Goal: Task Accomplishment & Management: Complete application form

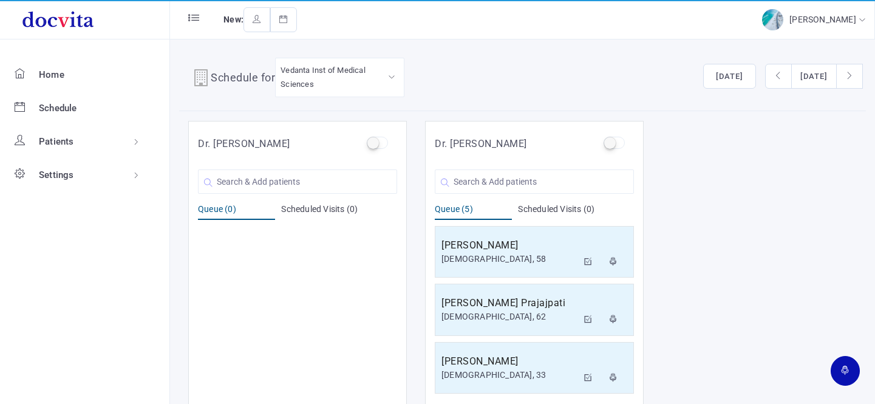
scroll to position [10, 0]
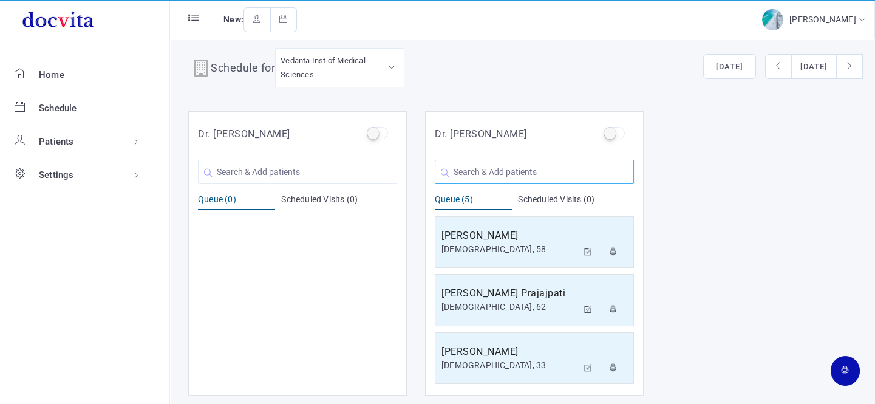
click at [488, 178] on input "text" at bounding box center [534, 172] width 199 height 24
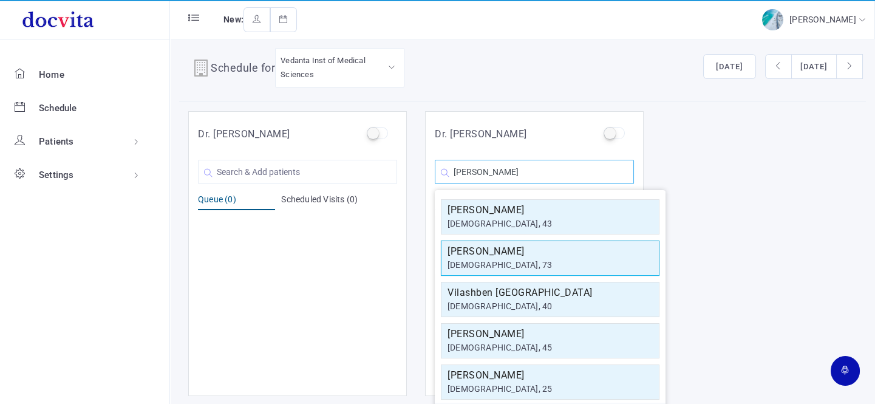
type input "[PERSON_NAME]"
click at [492, 267] on div "[DEMOGRAPHIC_DATA], 73" at bounding box center [549, 265] width 205 height 13
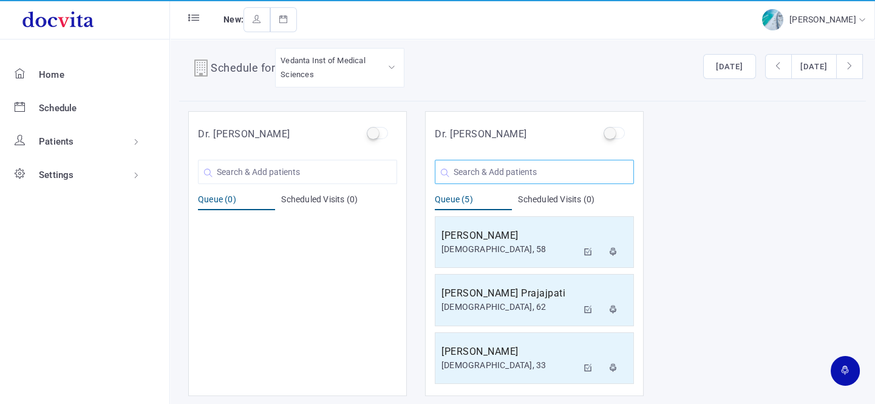
click at [495, 173] on input "text" at bounding box center [534, 172] width 199 height 24
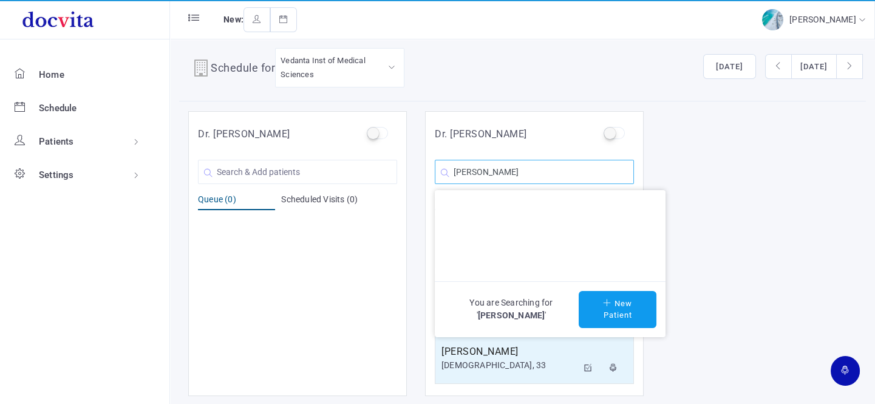
type input "[PERSON_NAME]"
click at [600, 286] on div "You are Searching for ' [PERSON_NAME] ' New Patient" at bounding box center [550, 309] width 231 height 56
click at [606, 309] on button "New Patient" at bounding box center [617, 309] width 78 height 37
type input "[PERSON_NAME]"
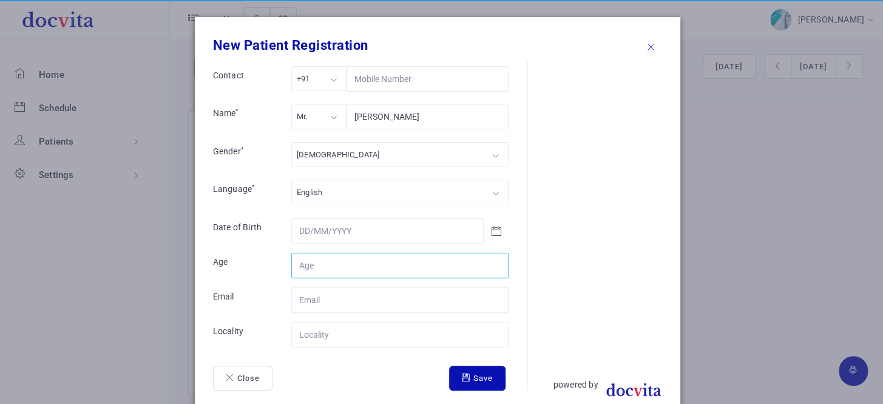
click at [323, 263] on input "Contact" at bounding box center [399, 264] width 217 height 25
type input "69"
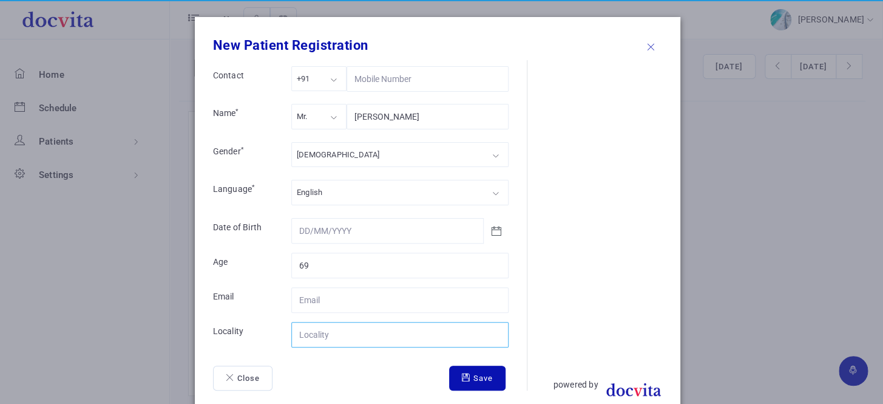
click at [411, 328] on input "Contact" at bounding box center [399, 334] width 217 height 25
type input "[GEOGRAPHIC_DATA]"
click at [473, 378] on button "Save" at bounding box center [477, 377] width 56 height 25
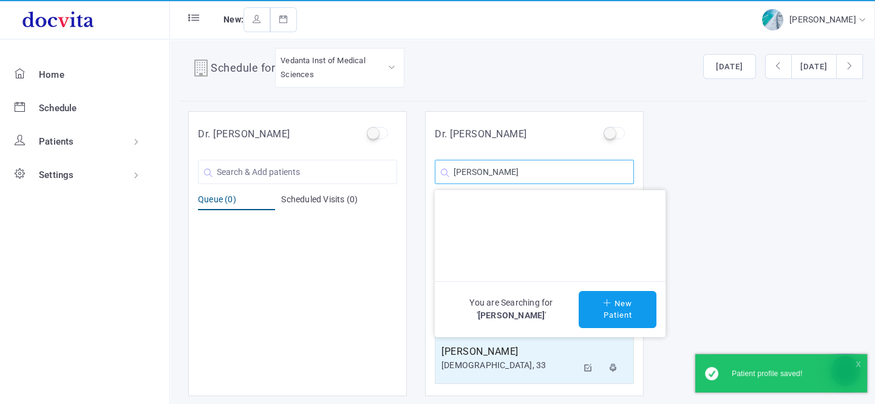
click at [515, 178] on input "[PERSON_NAME]" at bounding box center [534, 172] width 199 height 24
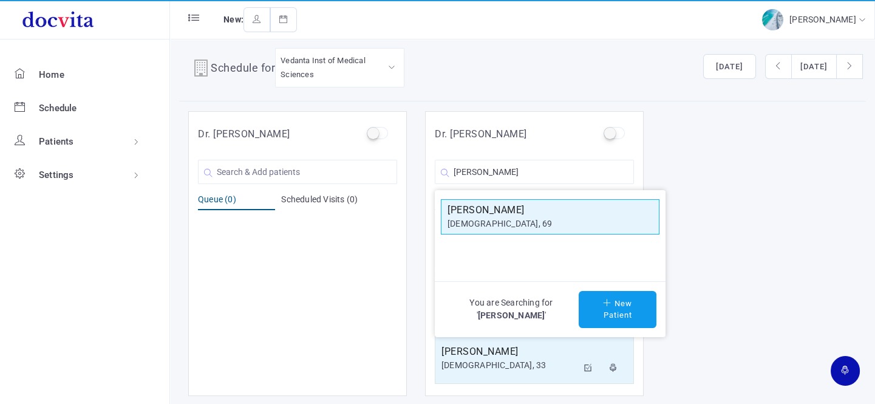
click at [532, 206] on h5 "[PERSON_NAME]" at bounding box center [549, 210] width 205 height 15
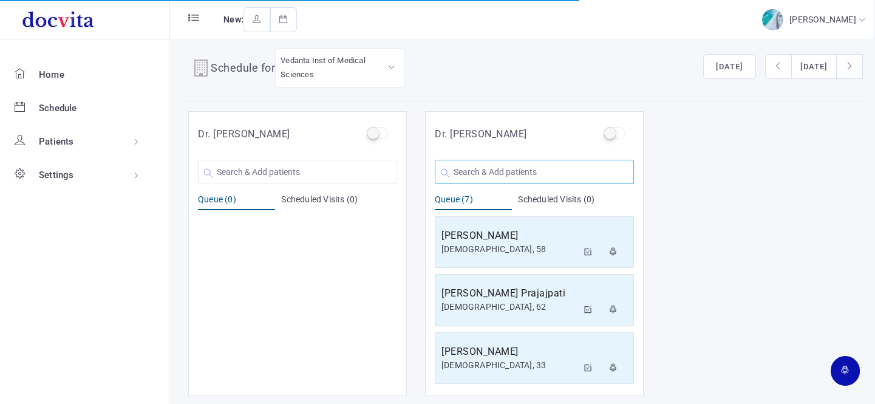
click at [492, 165] on input "text" at bounding box center [534, 172] width 199 height 24
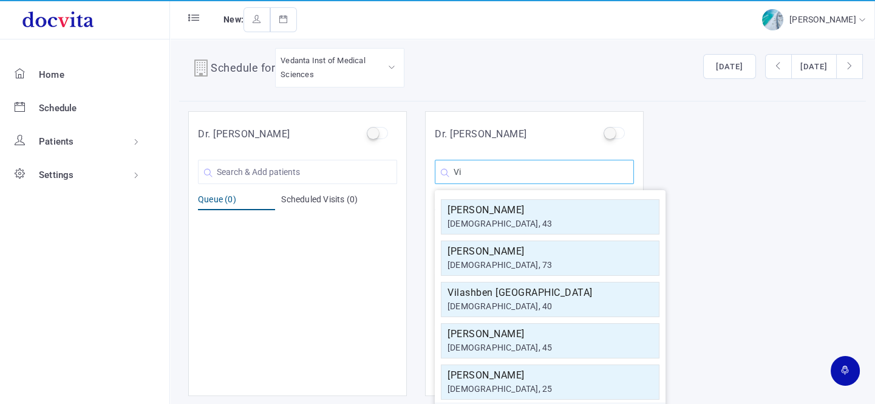
type input "V"
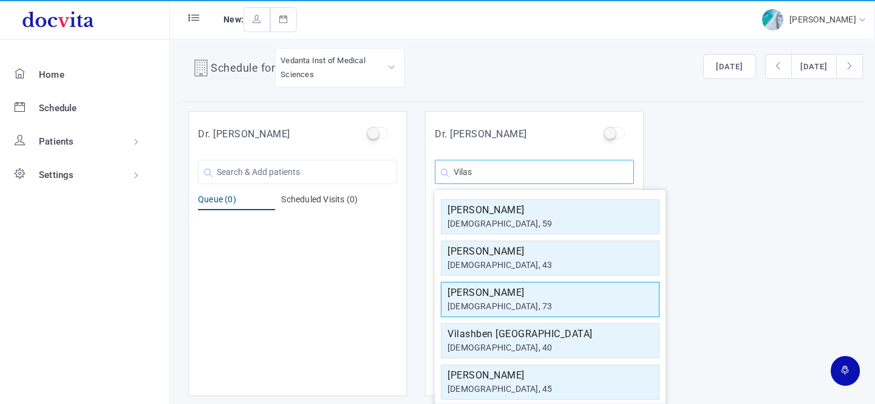
type input "Vilas"
click at [490, 293] on h5 "[PERSON_NAME]" at bounding box center [549, 292] width 205 height 15
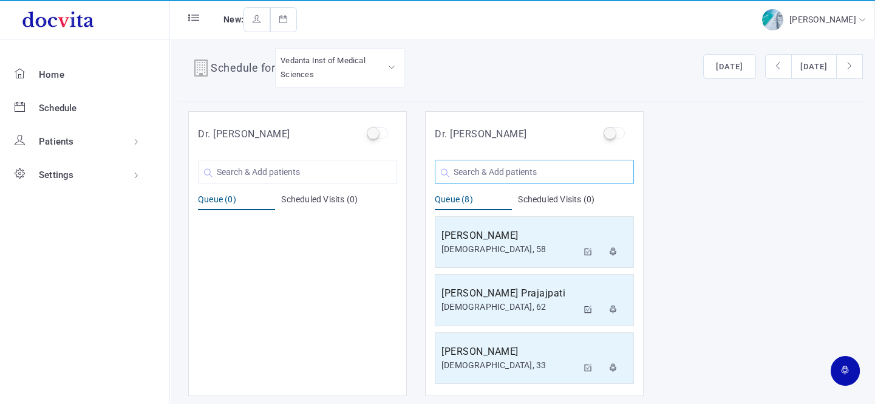
click at [495, 170] on input "text" at bounding box center [534, 172] width 199 height 24
type input "S"
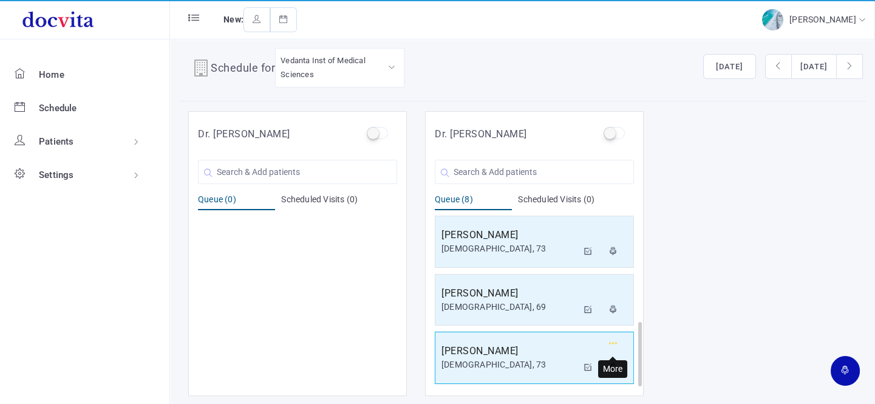
click at [612, 339] on icon "button" at bounding box center [613, 343] width 8 height 8
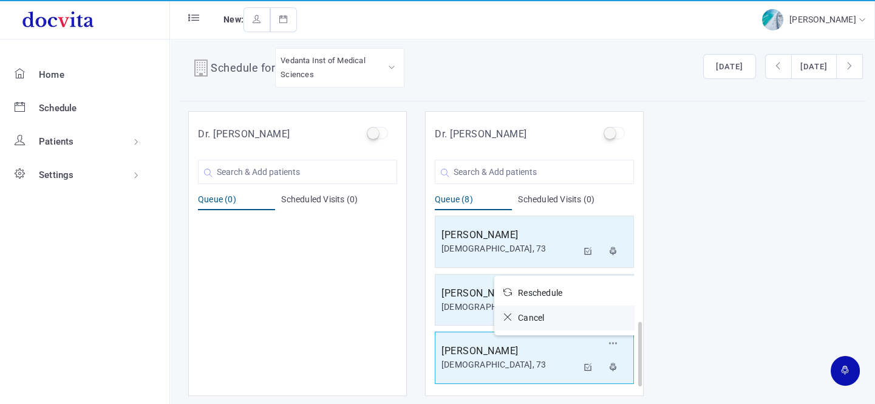
click at [510, 317] on icon at bounding box center [510, 317] width 15 height 8
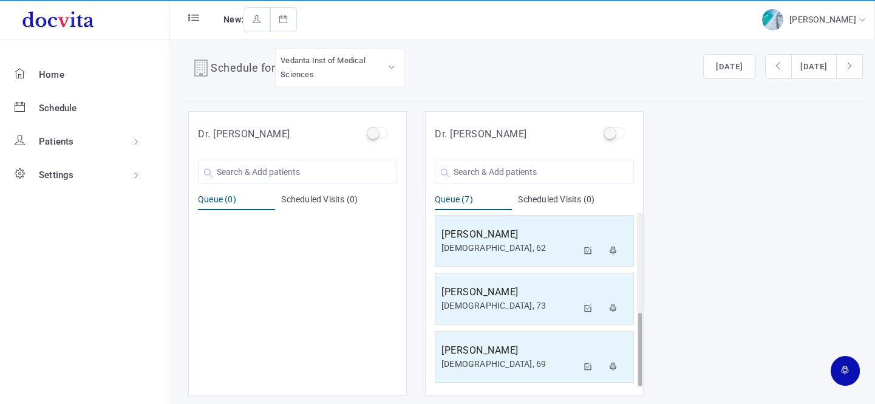
scroll to position [232, 0]
click at [538, 173] on input "text" at bounding box center [534, 172] width 199 height 24
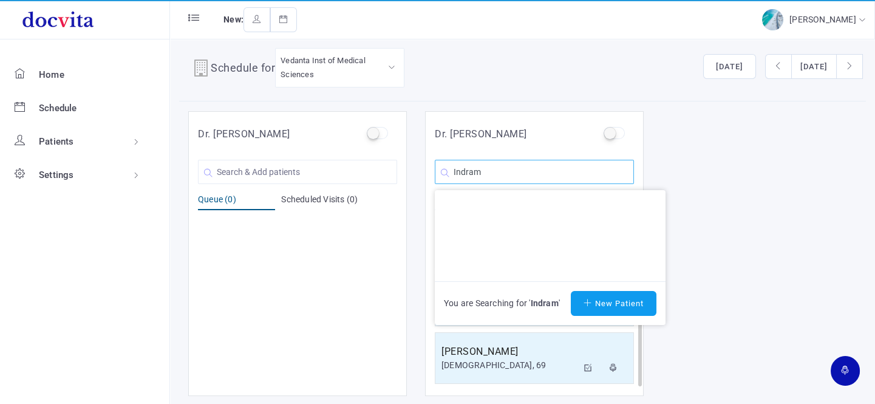
scroll to position [0, 0]
type input "I"
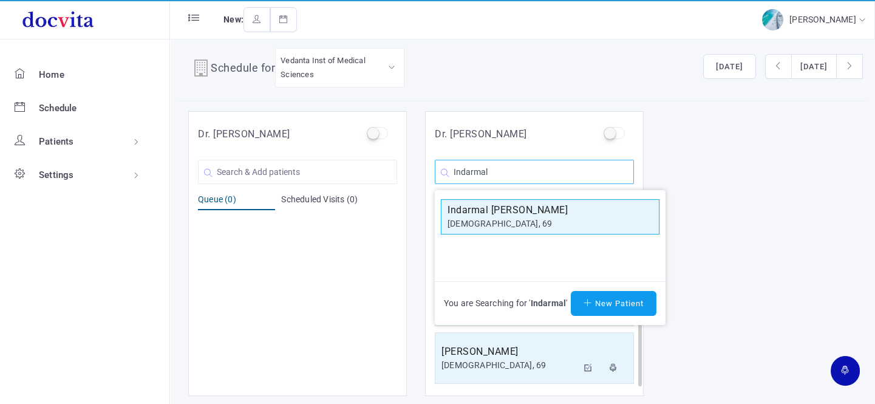
type input "Indarmal"
click at [535, 214] on h5 "Indarmal [PERSON_NAME]" at bounding box center [549, 210] width 205 height 15
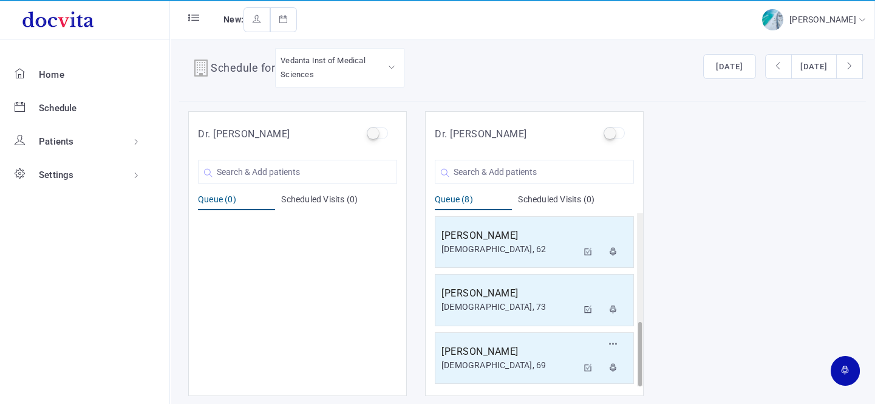
scroll to position [290, 0]
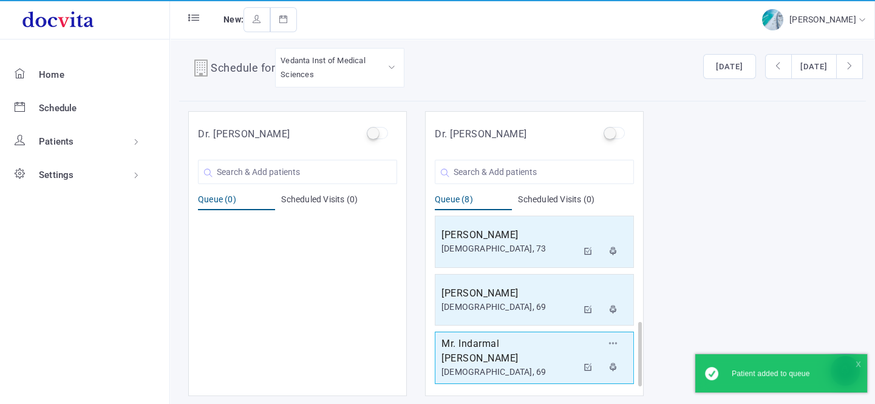
click at [539, 359] on h5 "Mr. Indarmal [PERSON_NAME]" at bounding box center [509, 350] width 136 height 29
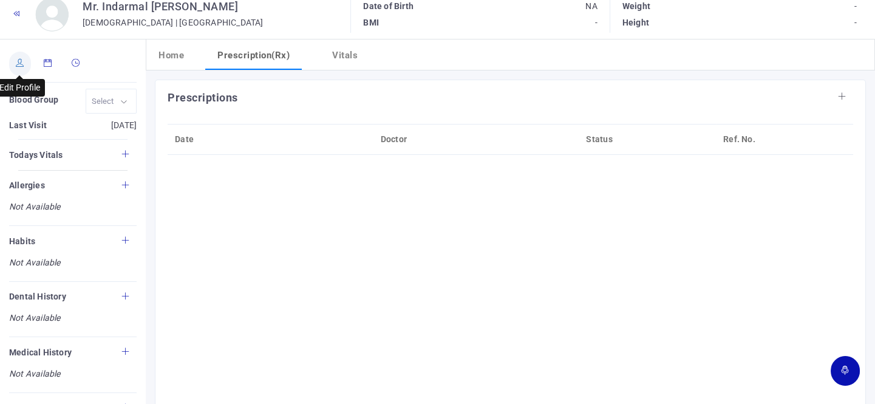
click at [19, 64] on icon at bounding box center [20, 63] width 8 height 8
type input "Indarmal [PERSON_NAME]"
type input "[GEOGRAPHIC_DATA]"
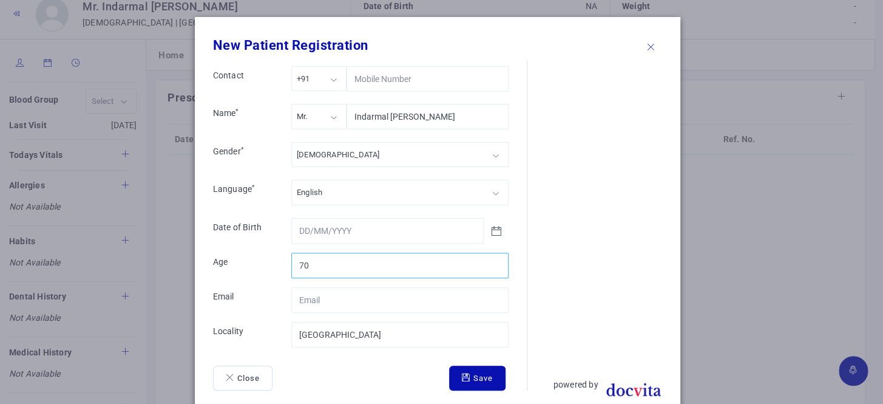
click at [492, 260] on input "70" at bounding box center [399, 264] width 217 height 25
click at [492, 260] on input "71" at bounding box center [399, 264] width 217 height 25
click at [492, 260] on input "72" at bounding box center [399, 264] width 217 height 25
click at [492, 260] on input "73" at bounding box center [399, 264] width 217 height 25
click at [493, 269] on input "73" at bounding box center [399, 264] width 217 height 25
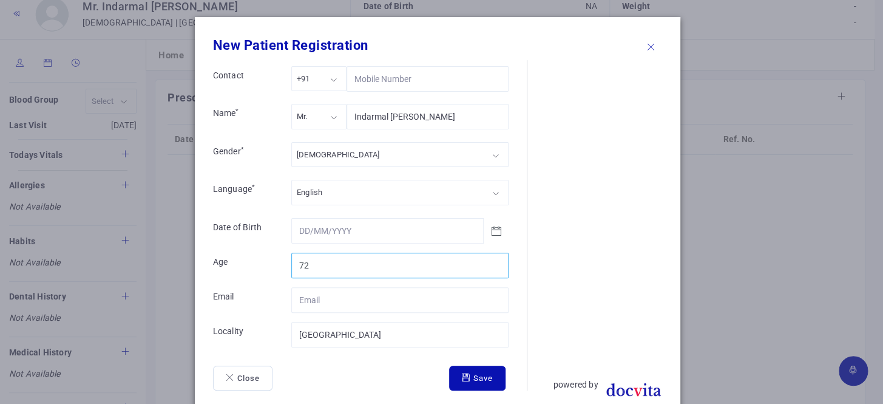
type input "72"
click at [492, 265] on input "72" at bounding box center [399, 264] width 217 height 25
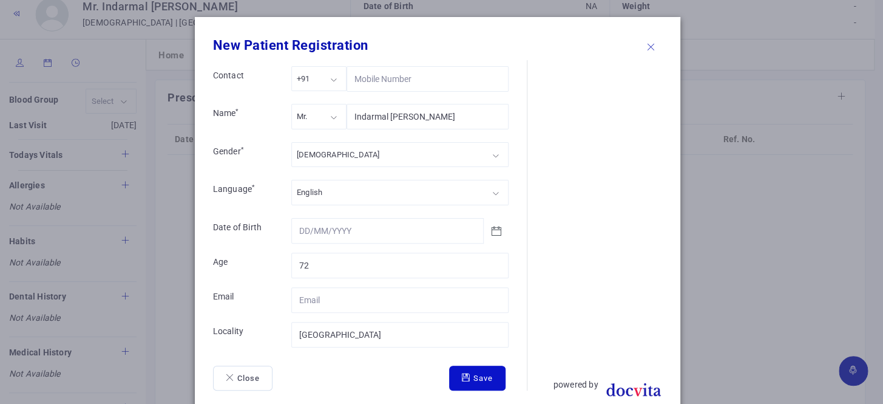
click at [471, 371] on button "Save" at bounding box center [477, 377] width 56 height 25
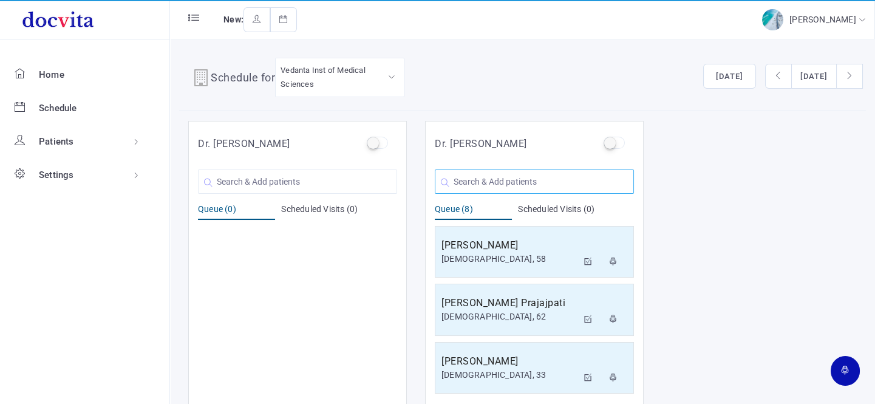
click at [541, 183] on input "text" at bounding box center [534, 181] width 199 height 24
click at [540, 177] on input "text" at bounding box center [534, 181] width 199 height 24
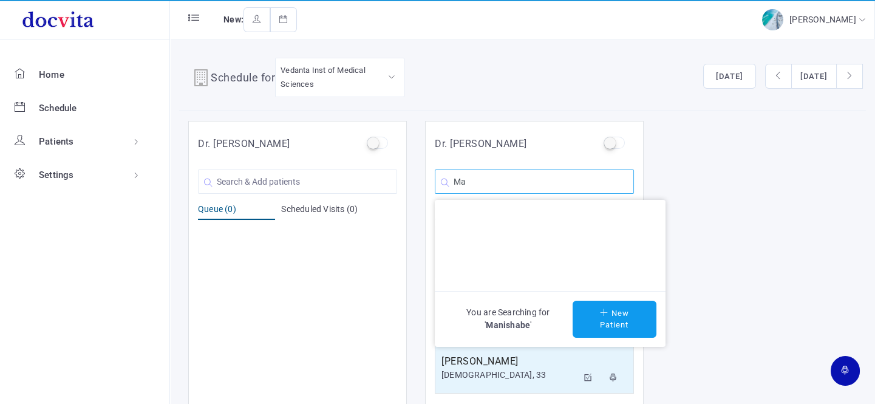
type input "M"
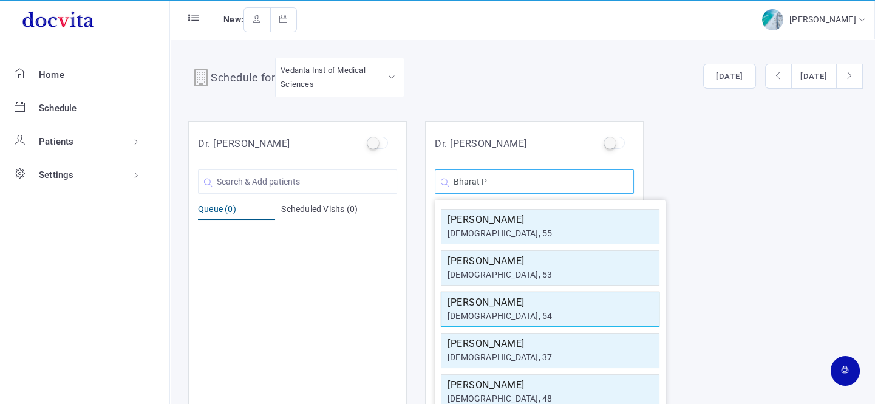
type input "Bharat P"
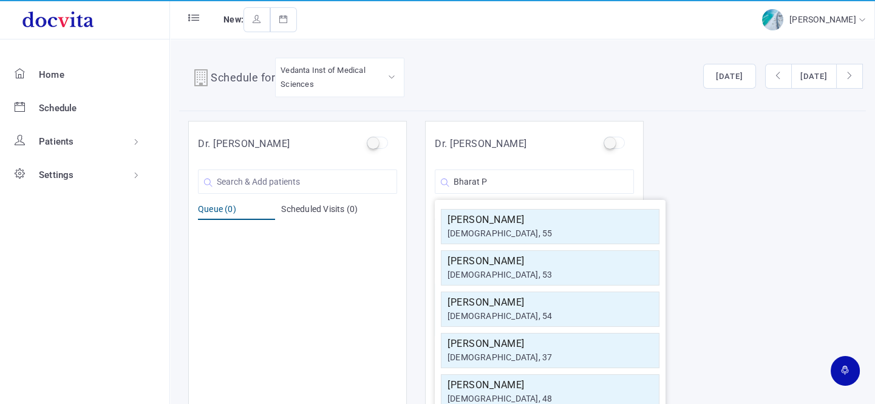
drag, startPoint x: 521, startPoint y: 308, endPoint x: 527, endPoint y: 303, distance: 7.4
click at [521, 308] on div "[PERSON_NAME] [DEMOGRAPHIC_DATA], 54" at bounding box center [549, 309] width 205 height 28
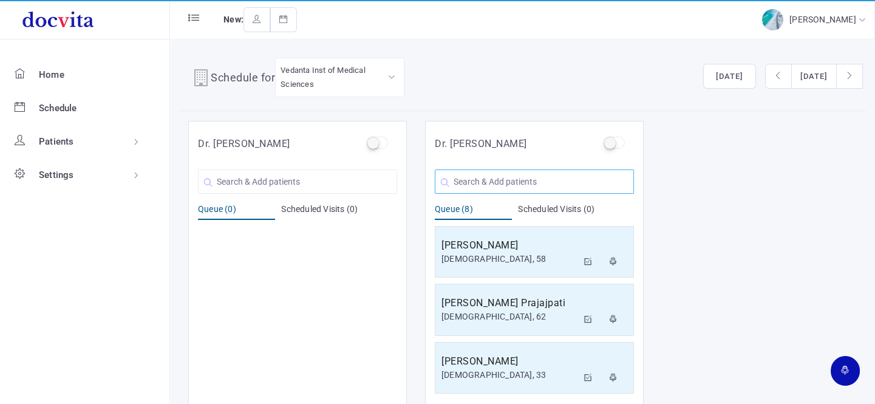
click at [518, 183] on input "text" at bounding box center [534, 181] width 199 height 24
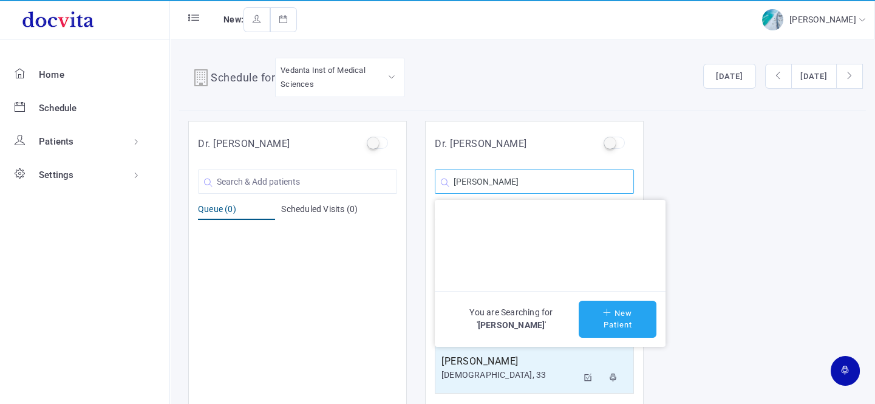
type input "[PERSON_NAME]"
click at [618, 322] on button "New Patient" at bounding box center [617, 318] width 78 height 37
type input "[PERSON_NAME]"
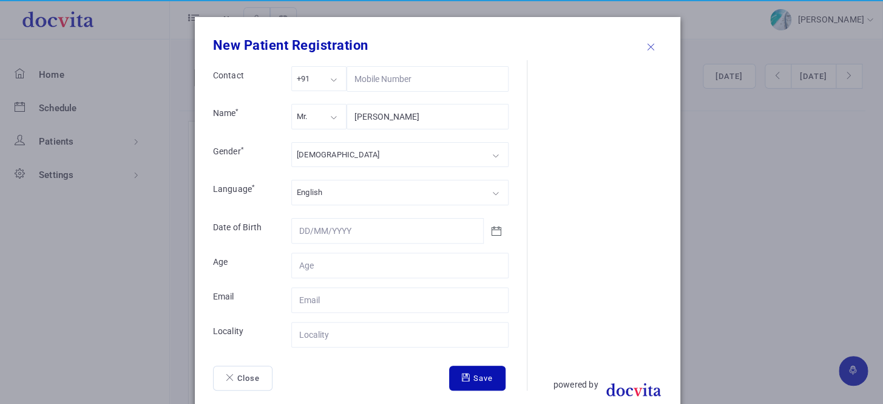
click at [328, 115] on div "Mr." at bounding box center [318, 116] width 55 height 25
click at [325, 146] on div "[DEMOGRAPHIC_DATA]" at bounding box center [399, 154] width 217 height 25
click at [334, 263] on input "Contact" at bounding box center [399, 264] width 217 height 25
type input "63"
click at [322, 330] on input "Contact" at bounding box center [399, 334] width 217 height 25
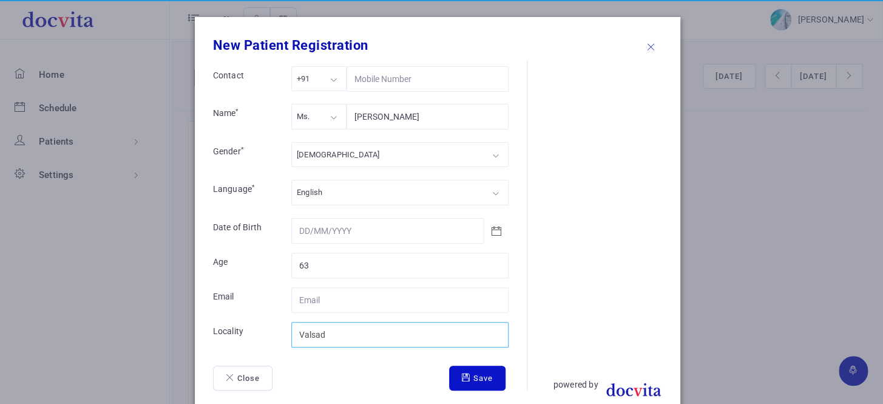
type input "Valsad"
click at [466, 381] on button "Save" at bounding box center [477, 377] width 56 height 25
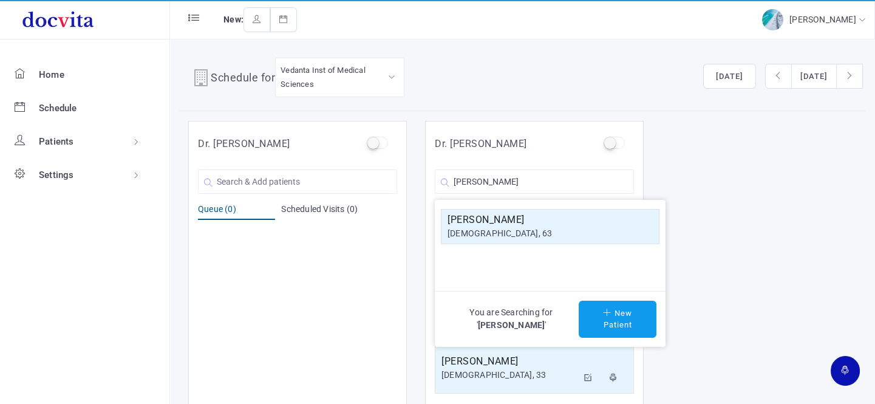
click at [526, 225] on h5 "[PERSON_NAME]" at bounding box center [549, 219] width 205 height 15
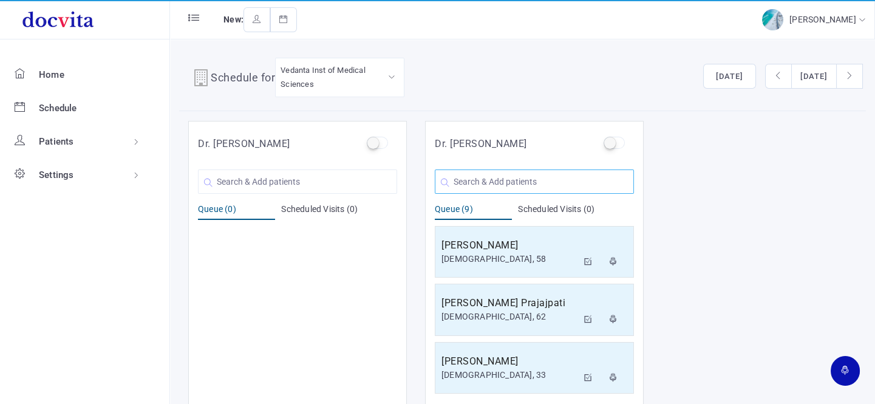
click at [512, 176] on input "text" at bounding box center [534, 181] width 199 height 24
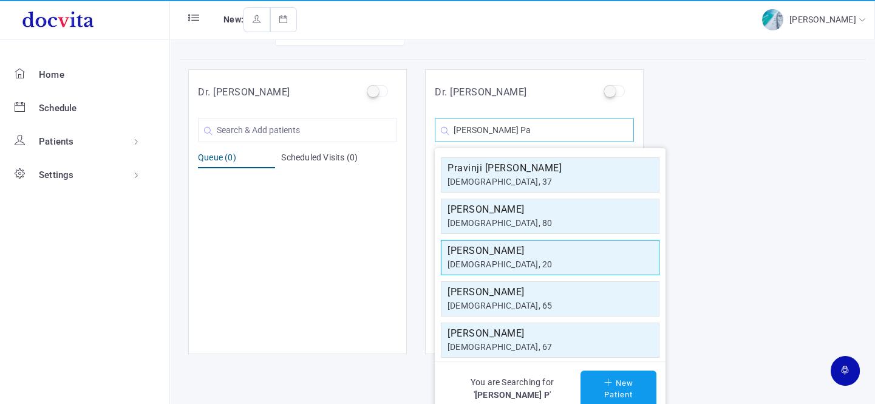
scroll to position [10, 0]
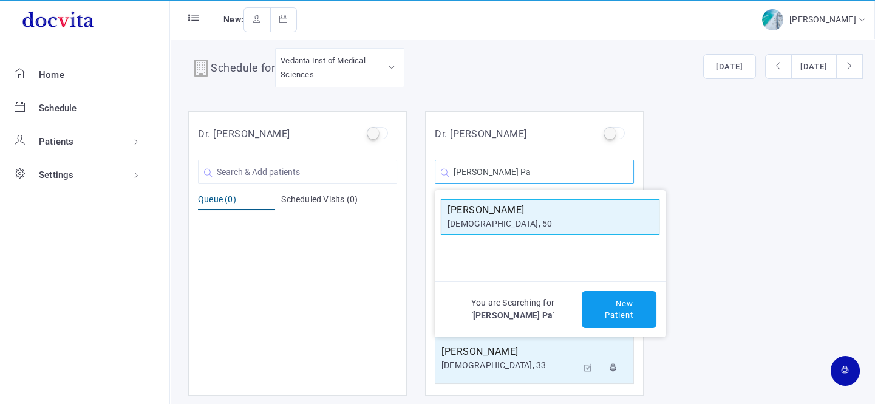
type input "[PERSON_NAME] Pa"
click at [584, 223] on div "[DEMOGRAPHIC_DATA], 50" at bounding box center [549, 223] width 205 height 13
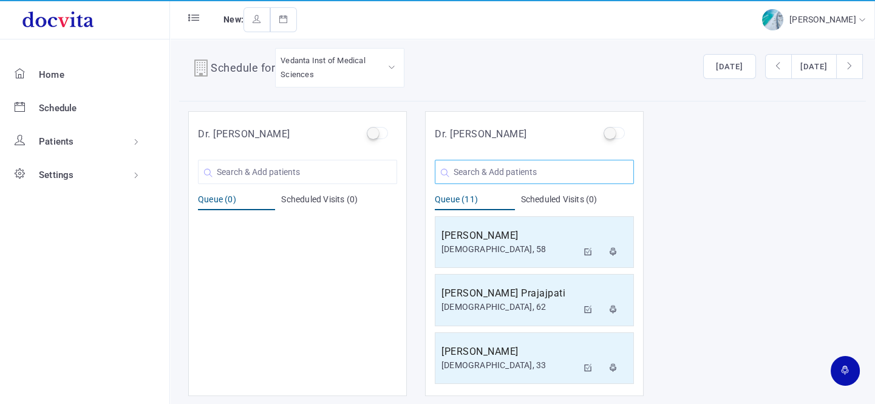
click at [492, 174] on input "text" at bounding box center [534, 172] width 199 height 24
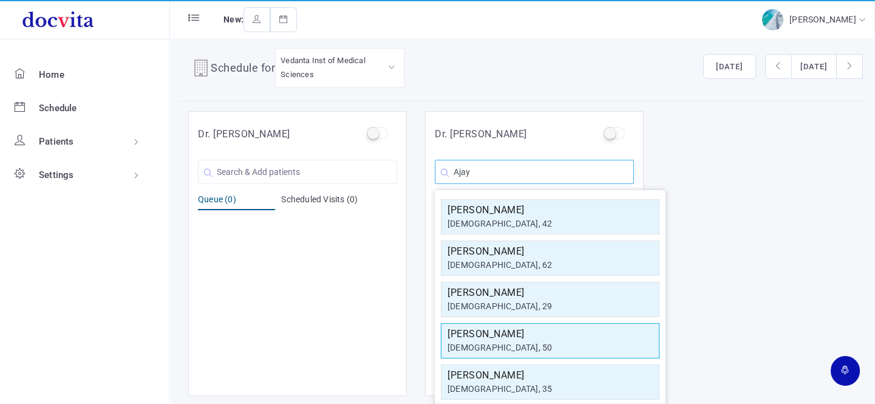
type input "Ajay"
click at [513, 348] on div "[DEMOGRAPHIC_DATA], 50" at bounding box center [549, 347] width 205 height 13
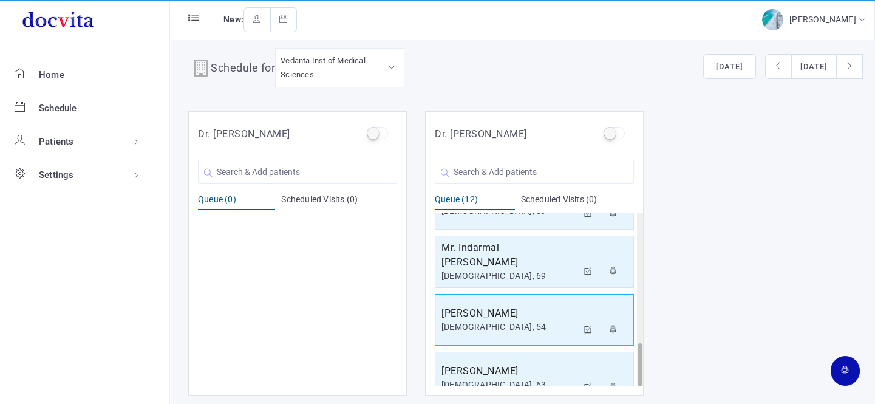
scroll to position [521, 0]
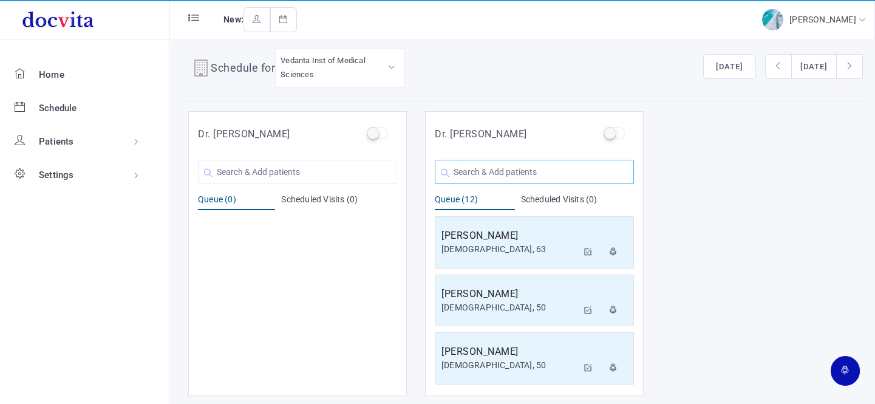
click at [509, 172] on input "text" at bounding box center [534, 172] width 199 height 24
click at [498, 353] on h5 "[PERSON_NAME]" at bounding box center [509, 351] width 136 height 15
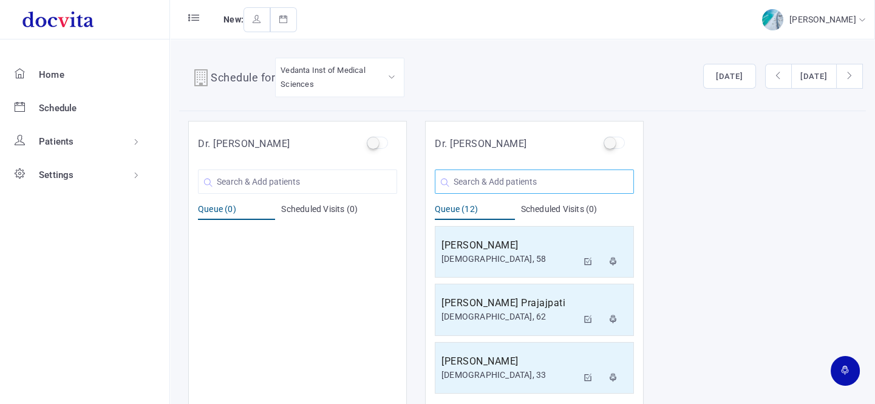
click at [510, 176] on input "text" at bounding box center [534, 181] width 199 height 24
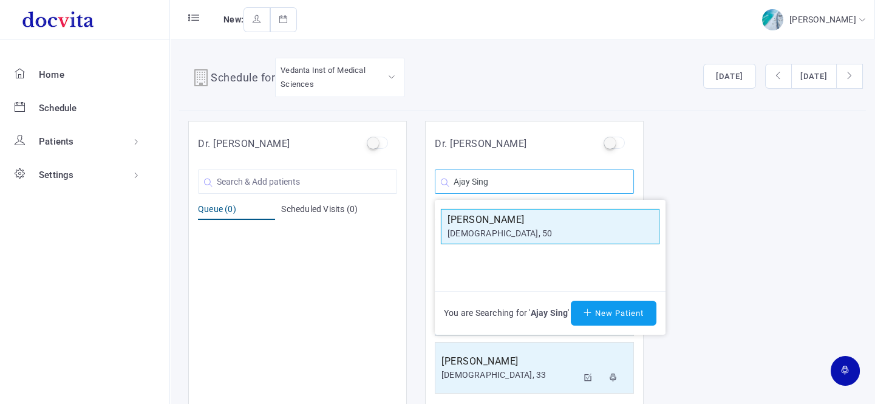
type input "Ajay Sing"
click at [604, 221] on h5 "[PERSON_NAME]" at bounding box center [549, 219] width 205 height 15
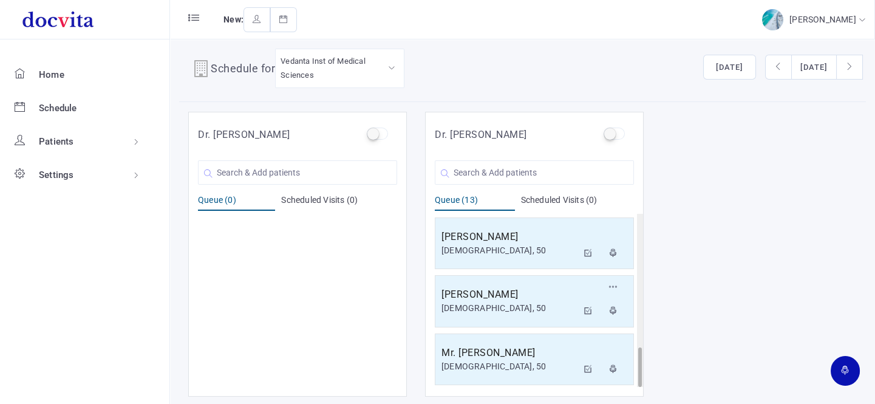
scroll to position [10, 0]
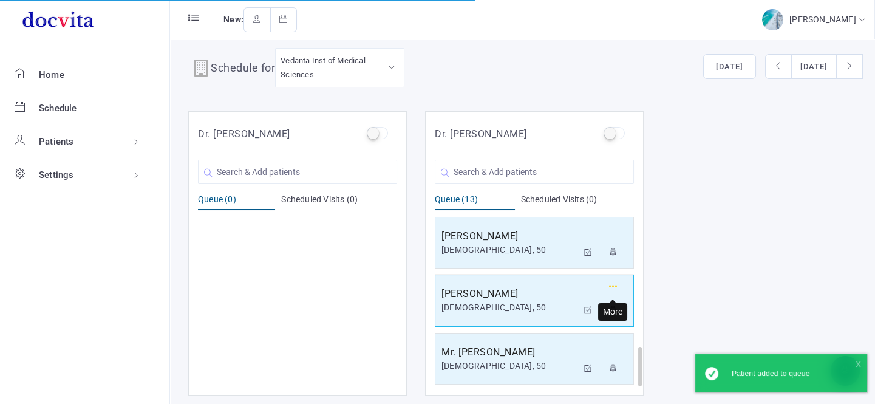
click at [607, 282] on button "button" at bounding box center [613, 288] width 22 height 21
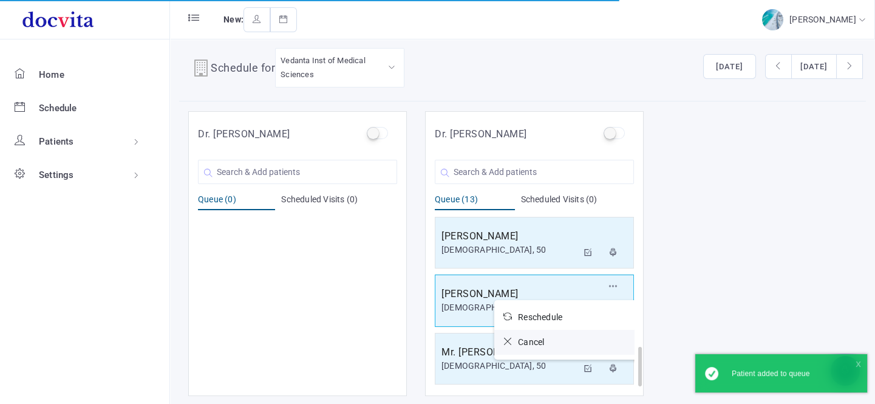
click at [507, 337] on icon at bounding box center [510, 341] width 15 height 8
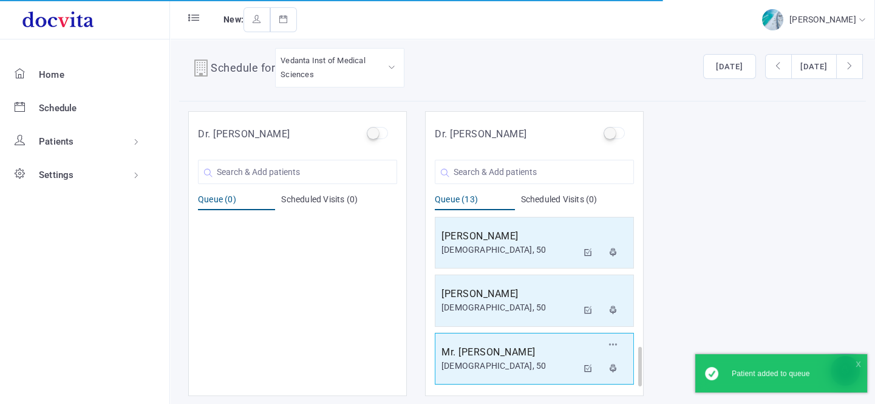
scroll to position [521, 0]
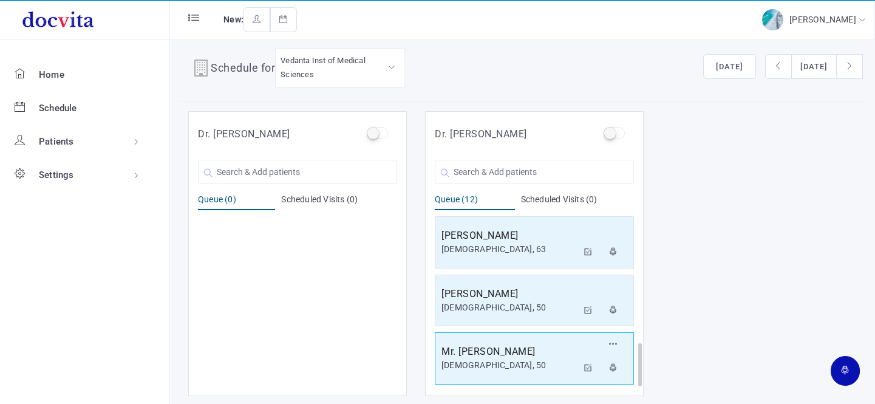
click at [500, 355] on h5 "Mr. [PERSON_NAME]" at bounding box center [509, 351] width 136 height 15
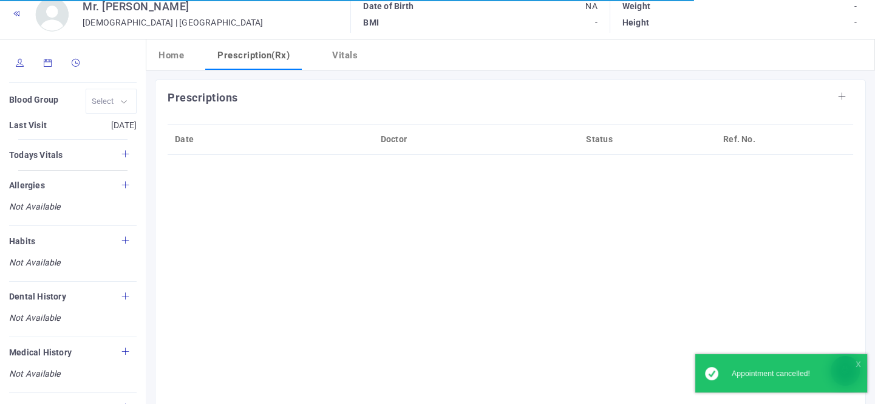
click at [18, 63] on icon at bounding box center [20, 63] width 8 height 8
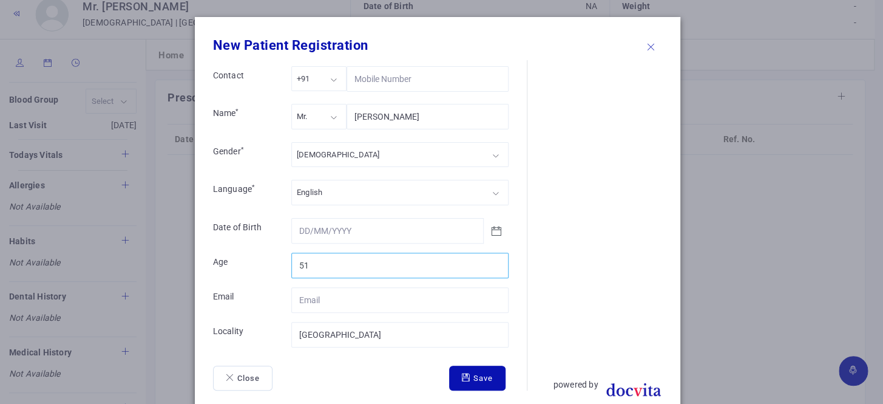
type input "51"
click at [493, 260] on input "51" at bounding box center [399, 264] width 217 height 25
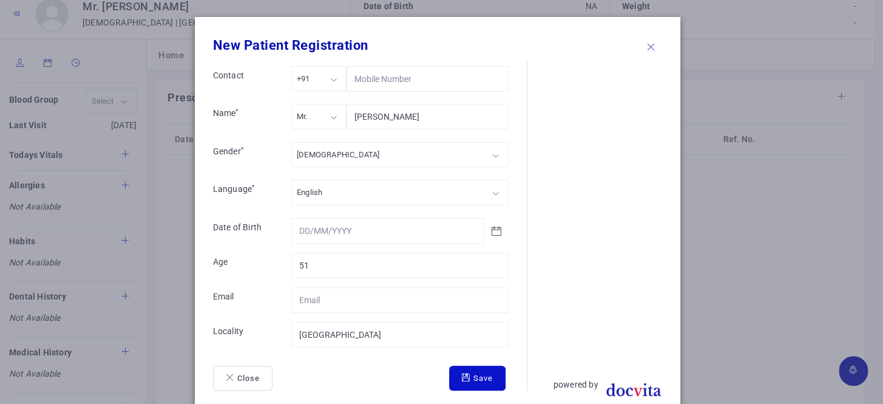
click at [475, 381] on button "Save" at bounding box center [477, 377] width 56 height 25
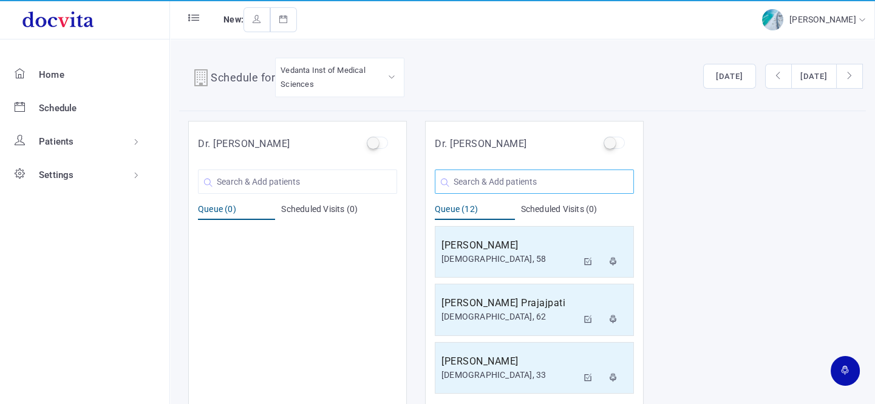
click at [506, 184] on input "text" at bounding box center [534, 181] width 199 height 24
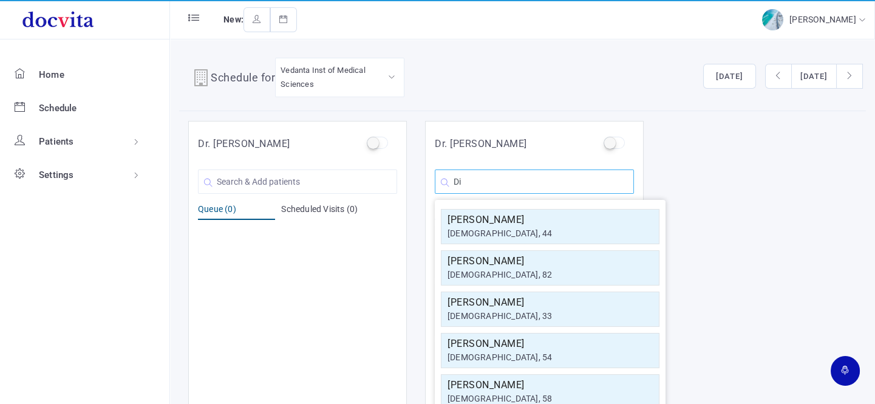
type input "D"
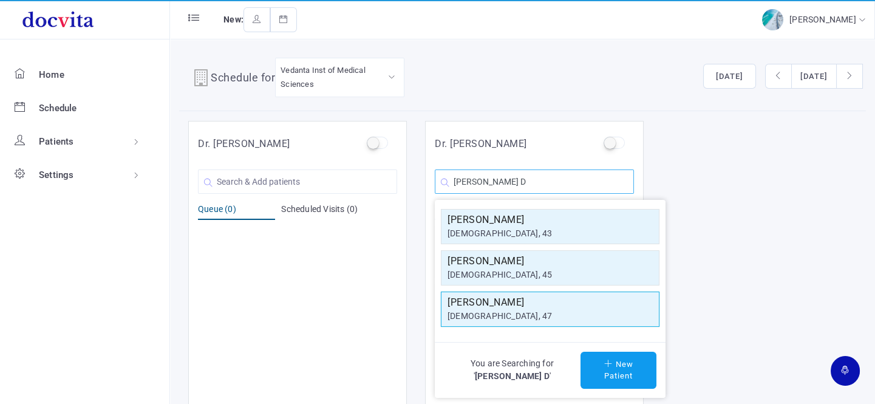
type input "[PERSON_NAME] D"
click at [518, 305] on h5 "[PERSON_NAME]" at bounding box center [549, 302] width 205 height 15
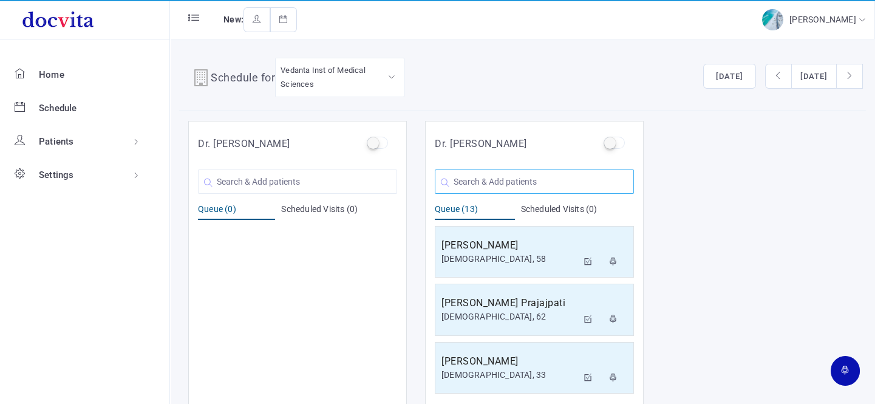
click at [496, 180] on input "text" at bounding box center [534, 181] width 199 height 24
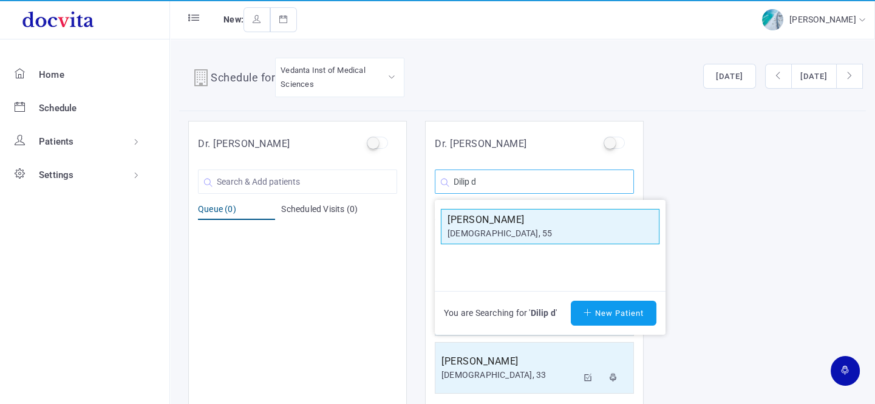
type input "Dilip d"
click at [497, 231] on div "[DEMOGRAPHIC_DATA], 55" at bounding box center [549, 233] width 205 height 13
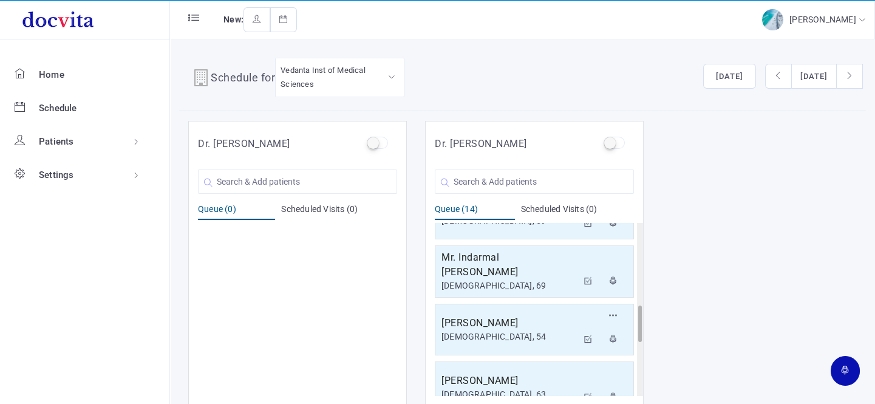
scroll to position [637, 0]
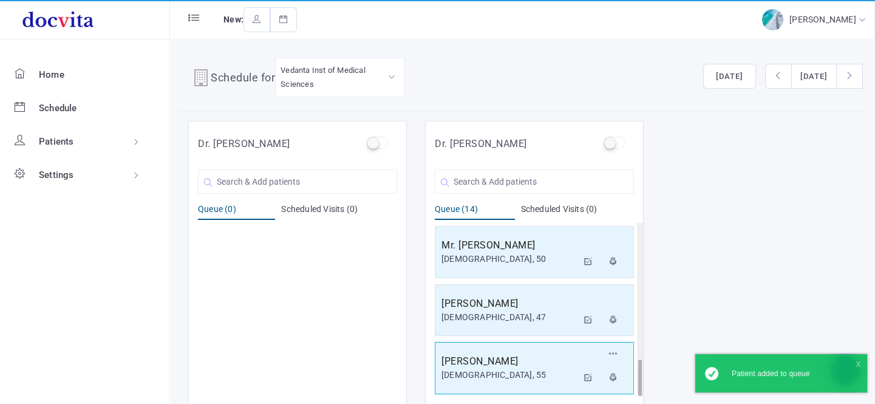
click at [511, 368] on div "[DEMOGRAPHIC_DATA], 55" at bounding box center [509, 374] width 136 height 13
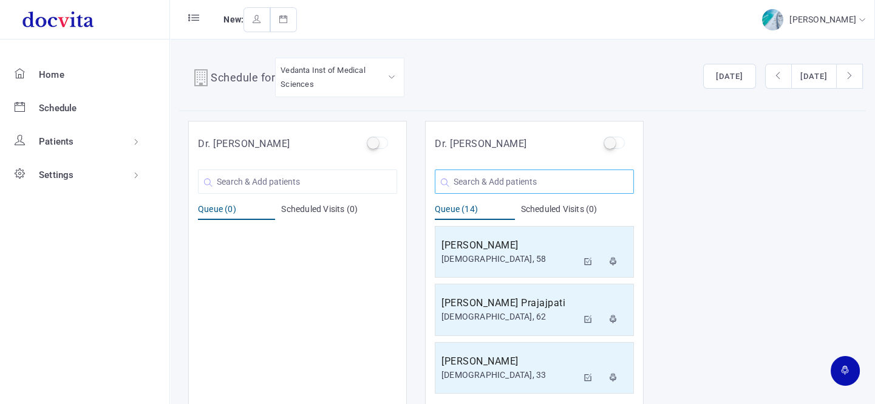
click at [471, 179] on input "text" at bounding box center [534, 181] width 199 height 24
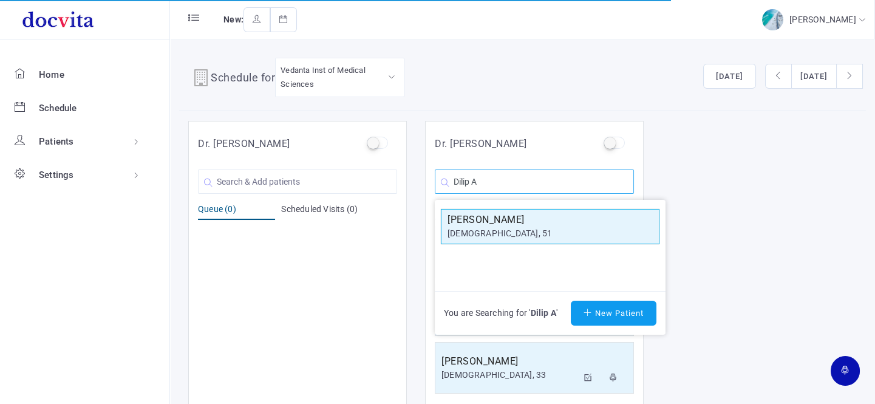
type input "Dilip A"
click at [509, 212] on h5 "[PERSON_NAME]" at bounding box center [549, 219] width 205 height 15
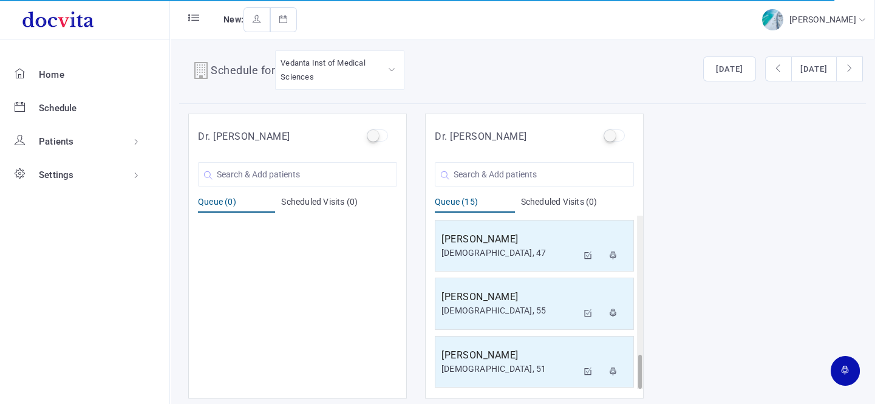
scroll to position [10, 0]
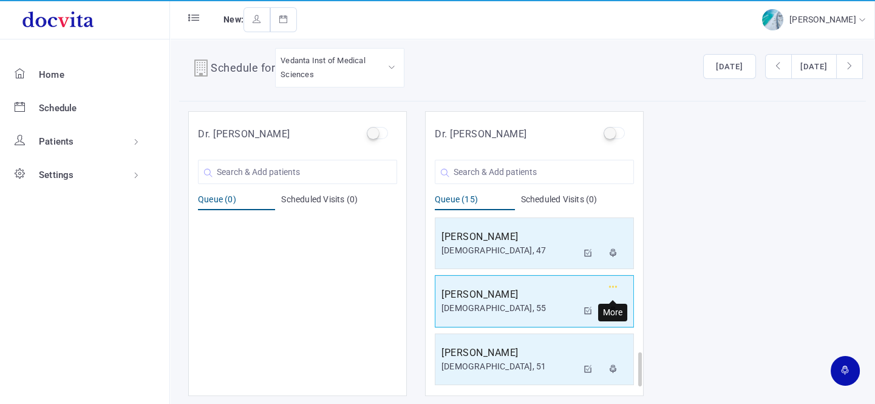
click at [612, 279] on button "button" at bounding box center [613, 289] width 22 height 21
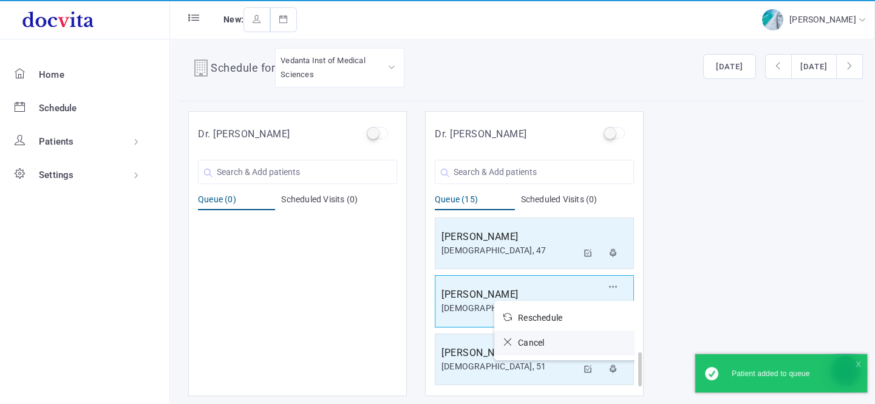
click at [504, 337] on icon at bounding box center [510, 341] width 15 height 8
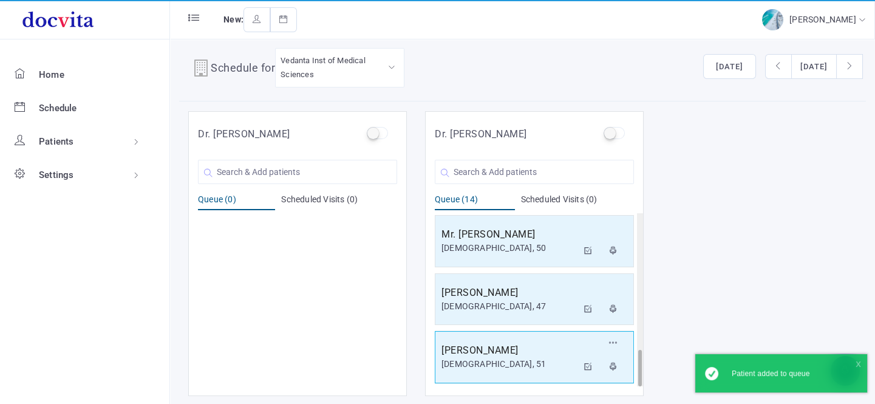
scroll to position [637, 0]
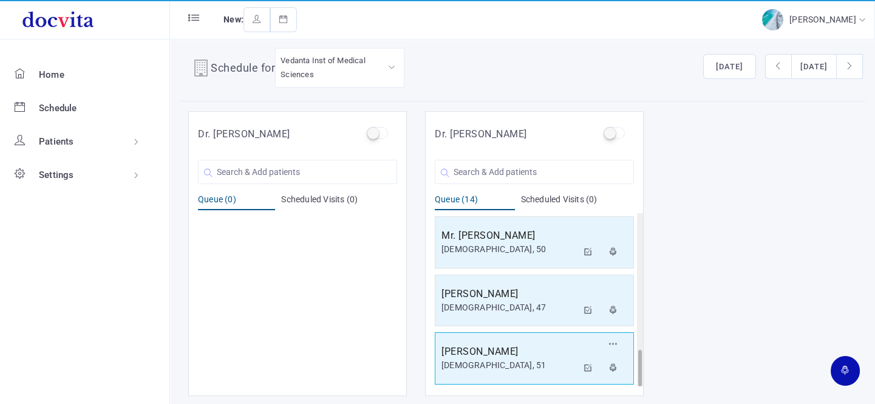
click at [510, 348] on h5 "[PERSON_NAME]" at bounding box center [509, 351] width 136 height 15
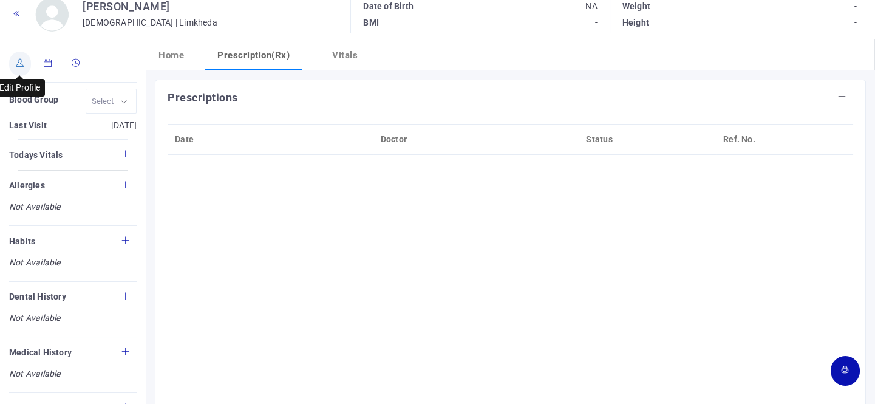
click at [16, 63] on icon at bounding box center [20, 63] width 8 height 8
type input "[PERSON_NAME]"
type input "Limkheda"
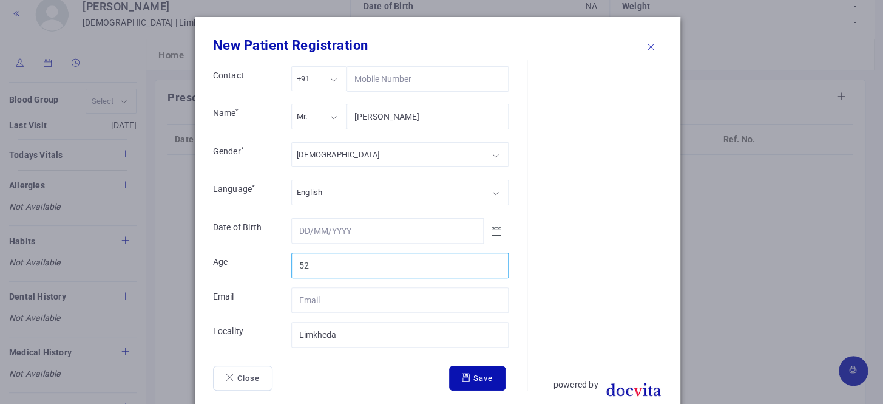
type input "52"
click at [496, 259] on input "52" at bounding box center [399, 264] width 217 height 25
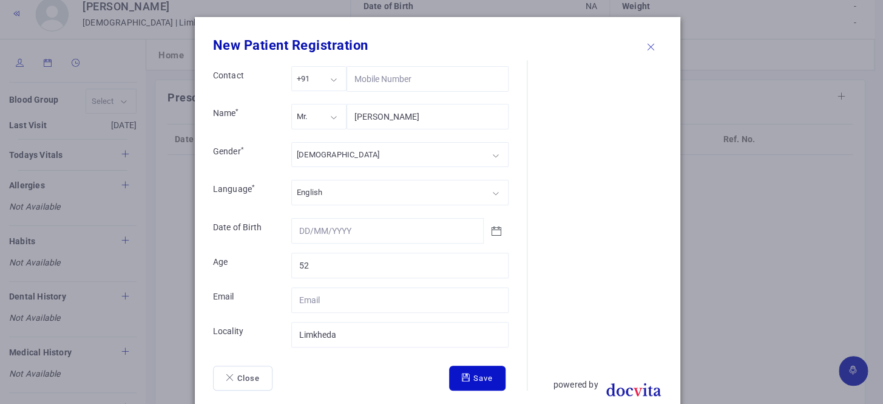
click at [485, 377] on button "Save" at bounding box center [477, 377] width 56 height 25
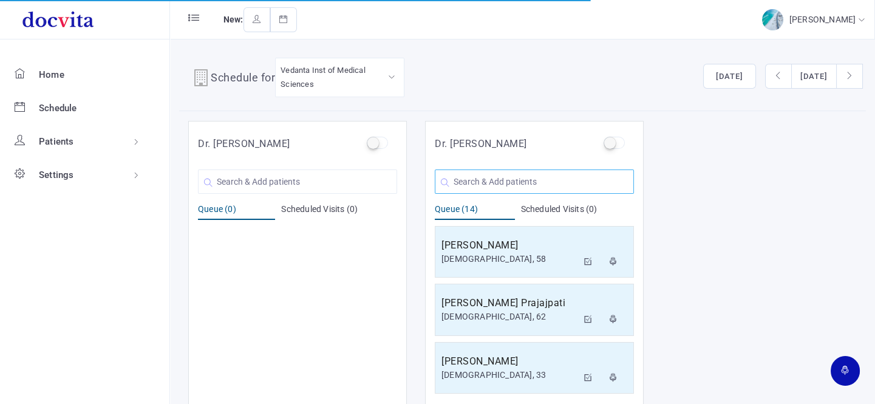
click at [516, 174] on input "text" at bounding box center [534, 181] width 199 height 24
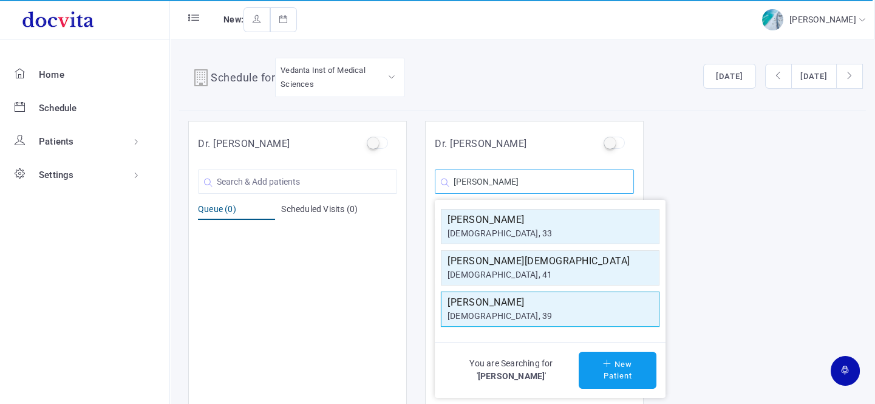
type input "[PERSON_NAME]"
click at [511, 307] on h5 "[PERSON_NAME]" at bounding box center [549, 302] width 205 height 15
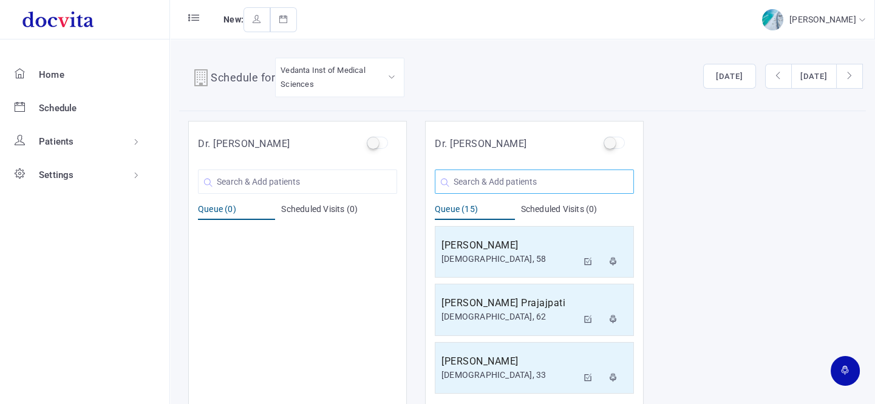
click at [553, 179] on input "text" at bounding box center [534, 181] width 199 height 24
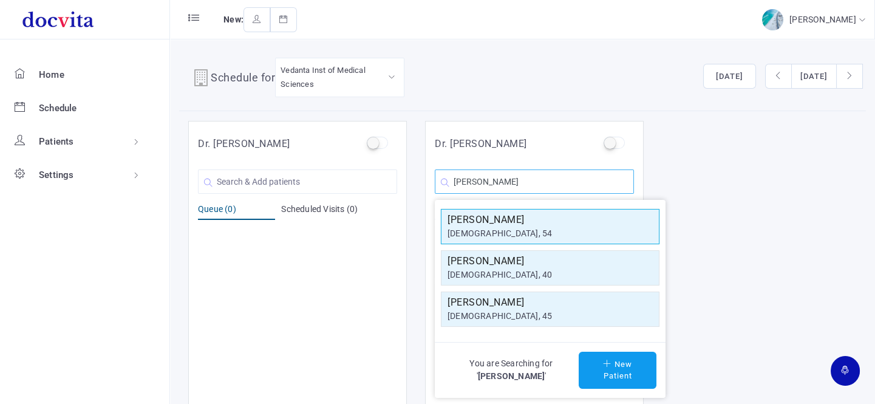
type input "[PERSON_NAME]"
click at [562, 230] on div "[DEMOGRAPHIC_DATA], 54" at bounding box center [549, 233] width 205 height 13
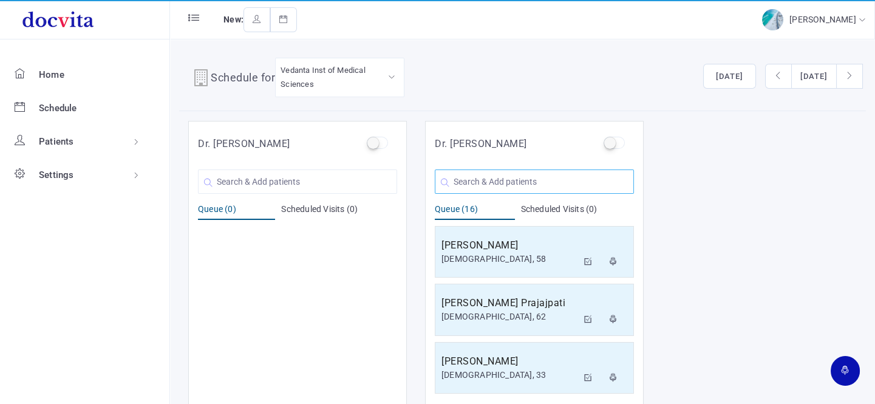
click at [487, 173] on input "text" at bounding box center [534, 181] width 199 height 24
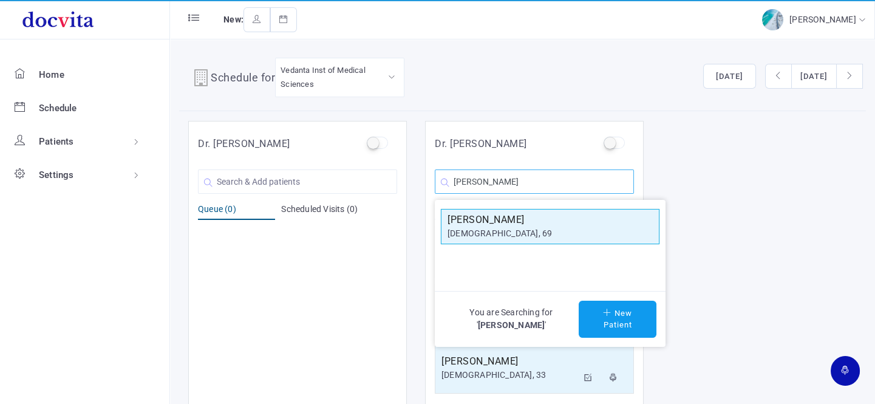
type input "[PERSON_NAME]"
click at [492, 220] on h5 "[PERSON_NAME]" at bounding box center [549, 219] width 205 height 15
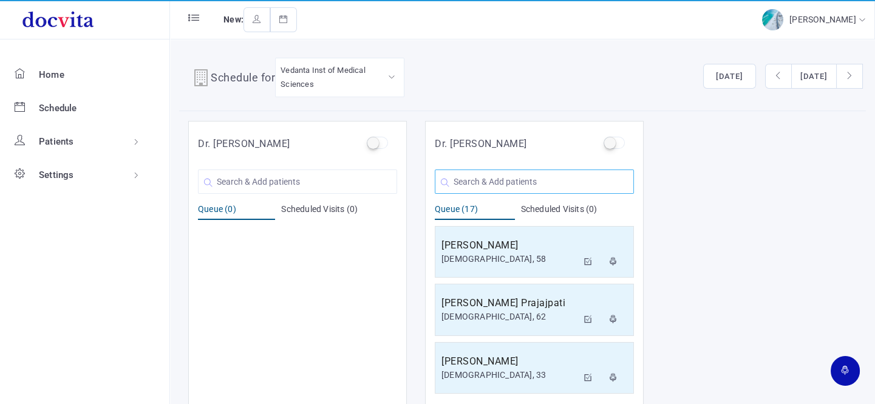
click at [482, 178] on input "text" at bounding box center [534, 181] width 199 height 24
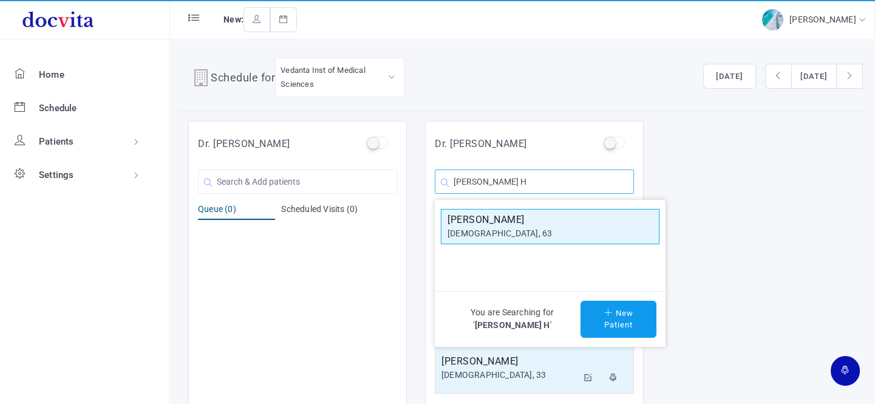
type input "[PERSON_NAME] H"
click at [529, 221] on h5 "[PERSON_NAME]" at bounding box center [549, 219] width 205 height 15
